Goal: Use online tool/utility

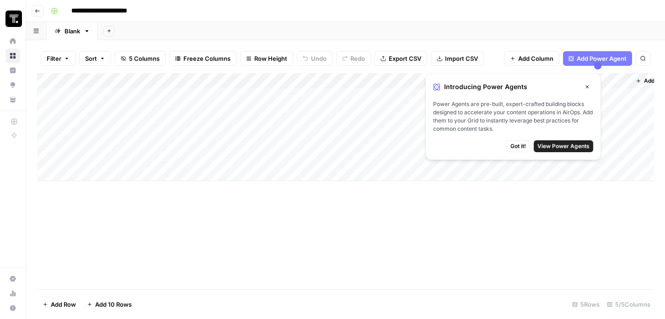
click at [591, 88] on button "Close" at bounding box center [588, 87] width 12 height 12
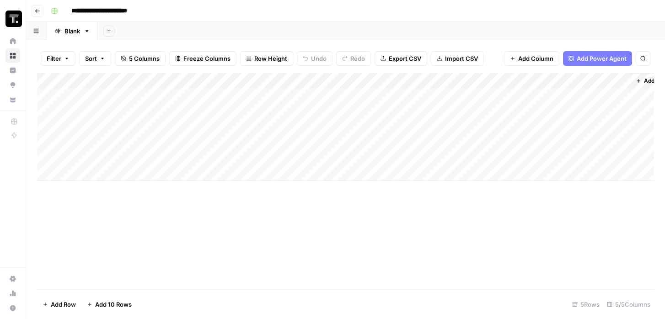
click at [117, 109] on div "Add Column" at bounding box center [345, 127] width 617 height 108
type textarea "**********"
click at [248, 109] on div "Add Column" at bounding box center [345, 127] width 617 height 108
click at [349, 111] on div "Add Column" at bounding box center [345, 127] width 617 height 108
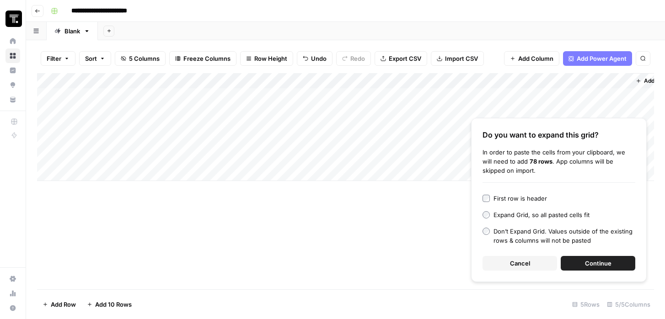
click at [581, 264] on button "Continue" at bounding box center [598, 263] width 75 height 15
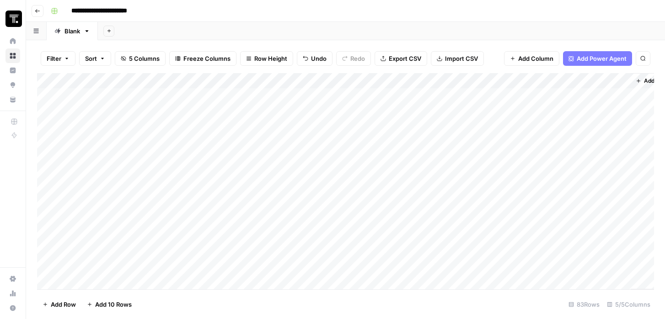
click at [322, 62] on span "Undo" at bounding box center [319, 58] width 16 height 9
click at [392, 112] on div "Add Column" at bounding box center [345, 181] width 617 height 216
type textarea "**********"
click at [211, 99] on div "Add Column" at bounding box center [345, 181] width 617 height 216
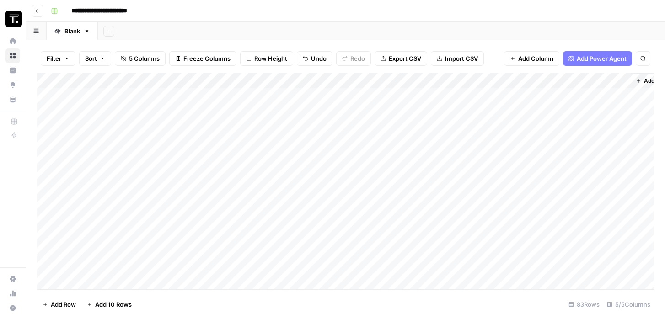
click at [254, 107] on div "Add Column" at bounding box center [345, 181] width 617 height 216
click at [463, 110] on div "Add Column" at bounding box center [345, 181] width 617 height 216
click at [473, 111] on div "Add Column" at bounding box center [345, 181] width 617 height 216
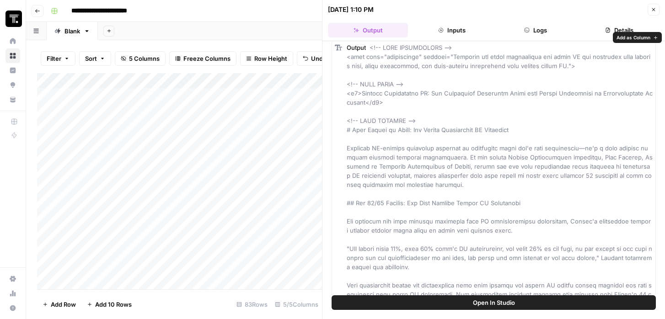
scroll to position [8, 0]
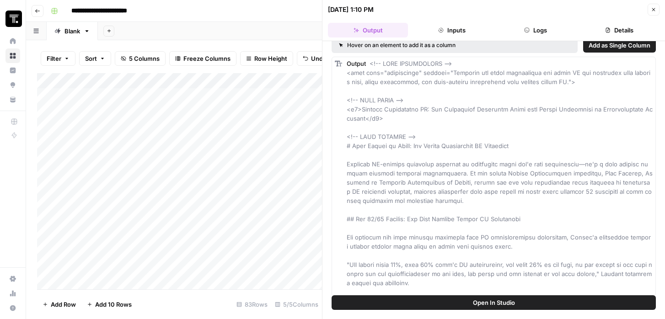
click at [486, 302] on span "Open In Studio" at bounding box center [494, 302] width 42 height 9
